Goal: Check status: Check status

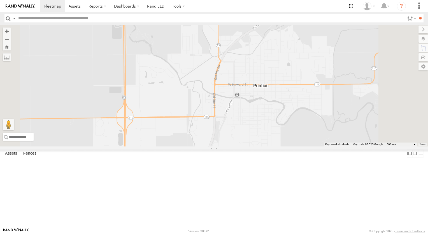
click at [152, 4] on link "Rand ELD" at bounding box center [155, 6] width 25 height 12
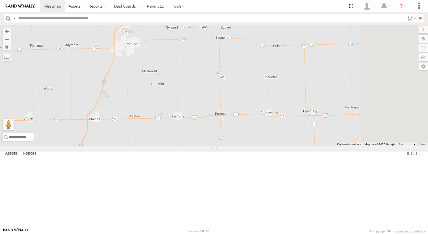
click at [0, 0] on div "All Assets" at bounding box center [0, 0] width 0 height 0
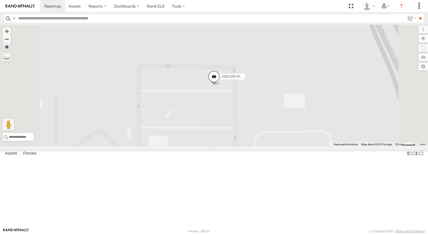
click at [220, 85] on span at bounding box center [214, 77] width 12 height 15
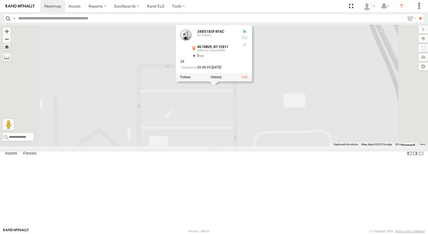
click at [252, 81] on div at bounding box center [214, 77] width 76 height 8
click at [222, 79] on label at bounding box center [216, 77] width 11 height 4
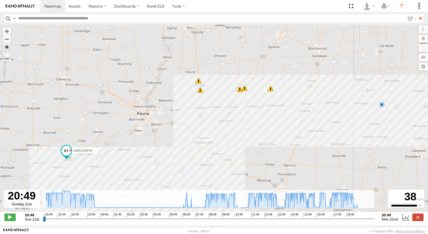
drag, startPoint x: 51, startPoint y: 150, endPoint x: 67, endPoint y: 152, distance: 16.6
click at [67, 152] on span at bounding box center [66, 150] width 10 height 10
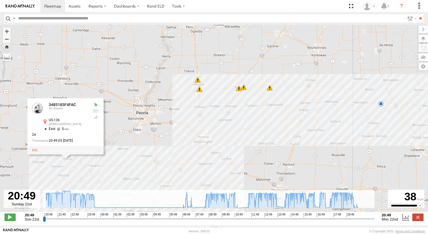
click at [123, 107] on div "3485185F4FAC 07:16 Mon 07:26 Mon 11:44 Mon 11:50 Mon 12:11 Mon 12:18 Mon 6 3485…" at bounding box center [214, 121] width 428 height 193
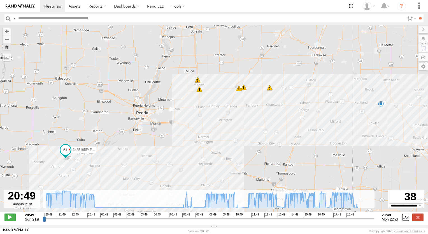
click at [270, 91] on div "6" at bounding box center [270, 88] width 6 height 6
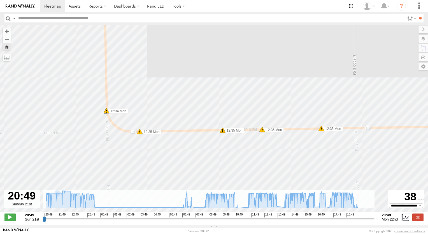
click at [265, 130] on span at bounding box center [262, 130] width 6 height 6
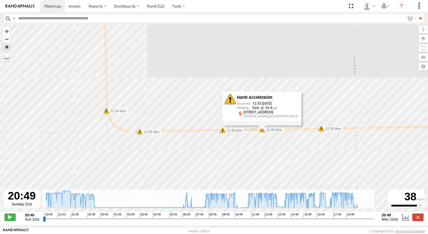
click at [321, 131] on span at bounding box center [322, 129] width 6 height 6
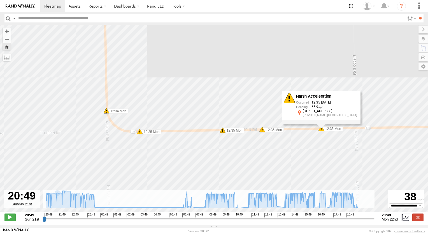
click at [222, 135] on div "3485185F4FAC 07:16 Mon 07:26 Mon 11:44 Mon 11:50 Mon 12:11 Mon 12:18 Mon 12:34 …" at bounding box center [214, 121] width 428 height 193
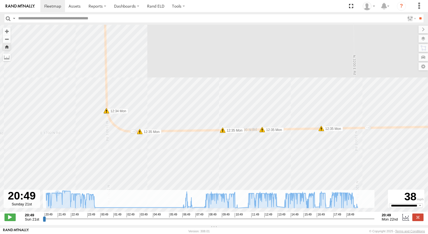
click at [222, 133] on span at bounding box center [223, 130] width 6 height 6
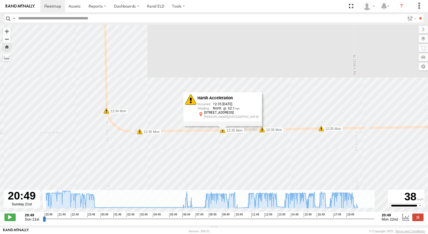
click at [140, 133] on span at bounding box center [140, 132] width 6 height 6
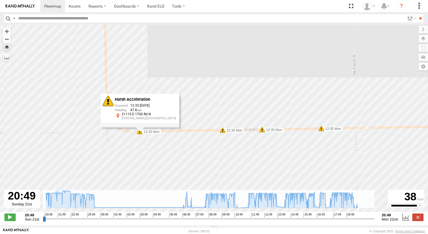
click at [106, 112] on span at bounding box center [107, 111] width 6 height 6
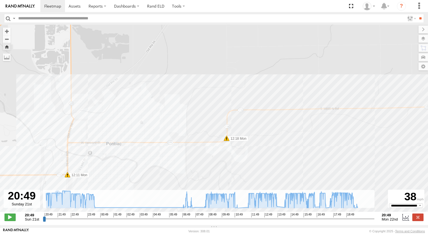
click at [232, 141] on label "12:18 Mon" at bounding box center [238, 138] width 22 height 5
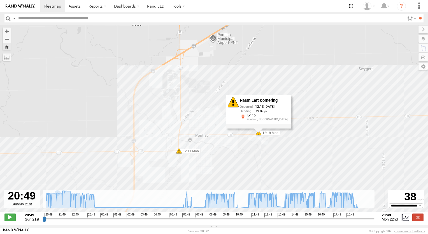
click at [190, 154] on label "12:11 Mon" at bounding box center [190, 151] width 22 height 5
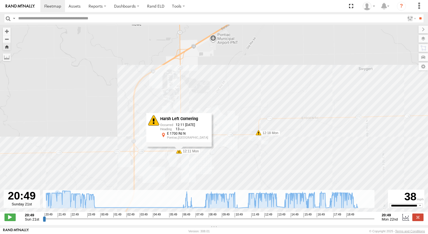
click at [180, 147] on div "Harsh Left Cornering 12:11 [DATE] 13 E [STREET_ADDRESS]" at bounding box center [178, 130] width 65 height 34
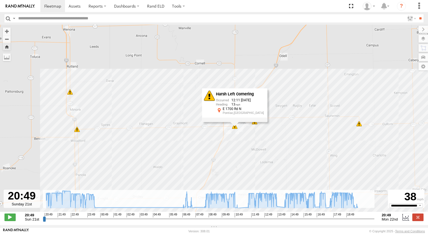
click at [76, 131] on span at bounding box center [77, 129] width 6 height 6
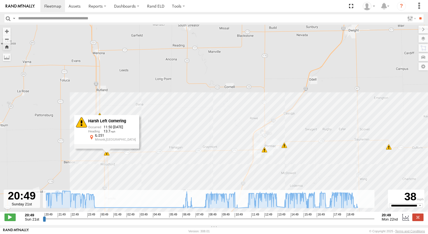
click at [177, 143] on div "3485185F4FAC 07:16 Mon 07:26 Mon 11:44 Mon 11:50 Mon 12:11 Mon 12:18 Mon 6 Hars…" at bounding box center [214, 121] width 428 height 193
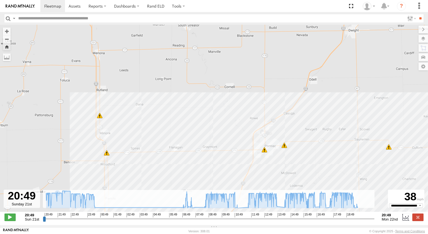
click at [99, 118] on span at bounding box center [100, 116] width 6 height 6
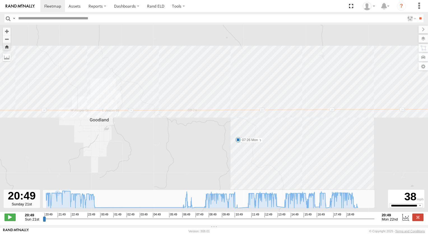
click at [238, 142] on span at bounding box center [238, 140] width 6 height 6
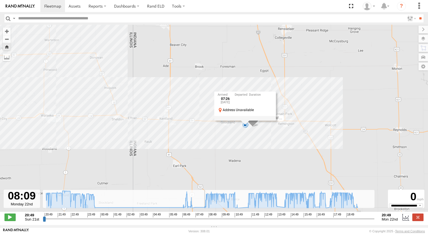
drag, startPoint x: 44, startPoint y: 220, endPoint x: 206, endPoint y: 205, distance: 163.0
click at [206, 216] on input "range" at bounding box center [209, 218] width 332 height 5
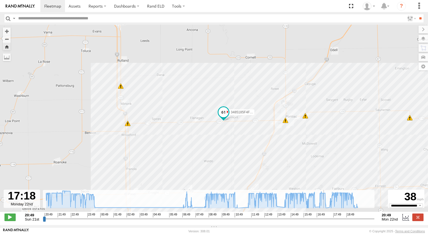
drag, startPoint x: 206, startPoint y: 221, endPoint x: 325, endPoint y: 219, distance: 118.8
click at [325, 219] on input "range" at bounding box center [209, 218] width 332 height 5
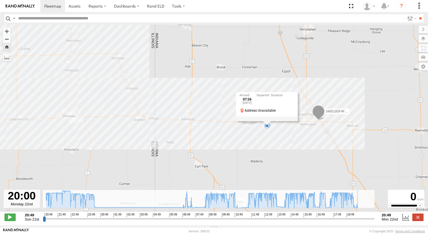
drag, startPoint x: 325, startPoint y: 220, endPoint x: 362, endPoint y: 212, distance: 37.8
type input "**********"
click at [362, 216] on input "range" at bounding box center [209, 218] width 332 height 5
click at [134, 7] on label "Dashboards" at bounding box center [126, 6] width 33 height 12
click at [0, 0] on span at bounding box center [0, 0] width 0 height 0
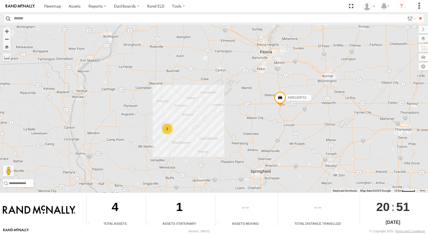
drag, startPoint x: 108, startPoint y: 144, endPoint x: 237, endPoint y: 120, distance: 131.0
click at [237, 120] on div "3485185F4FAC 2 3485185F53E0" at bounding box center [214, 109] width 428 height 168
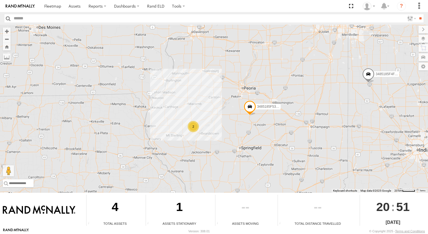
click at [254, 106] on span at bounding box center [250, 107] width 12 height 15
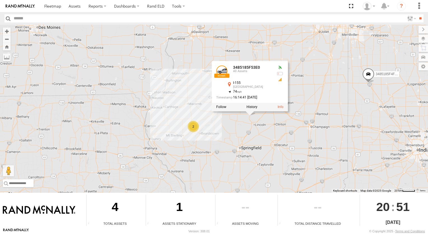
click at [245, 135] on div "3485185F4FAC 3485185F53E0 2 3485185F53E0 All Assets I-155 Hartsburg 40.28563 , …" at bounding box center [214, 109] width 428 height 168
